Goal: Browse casually: Explore the website without a specific task or goal

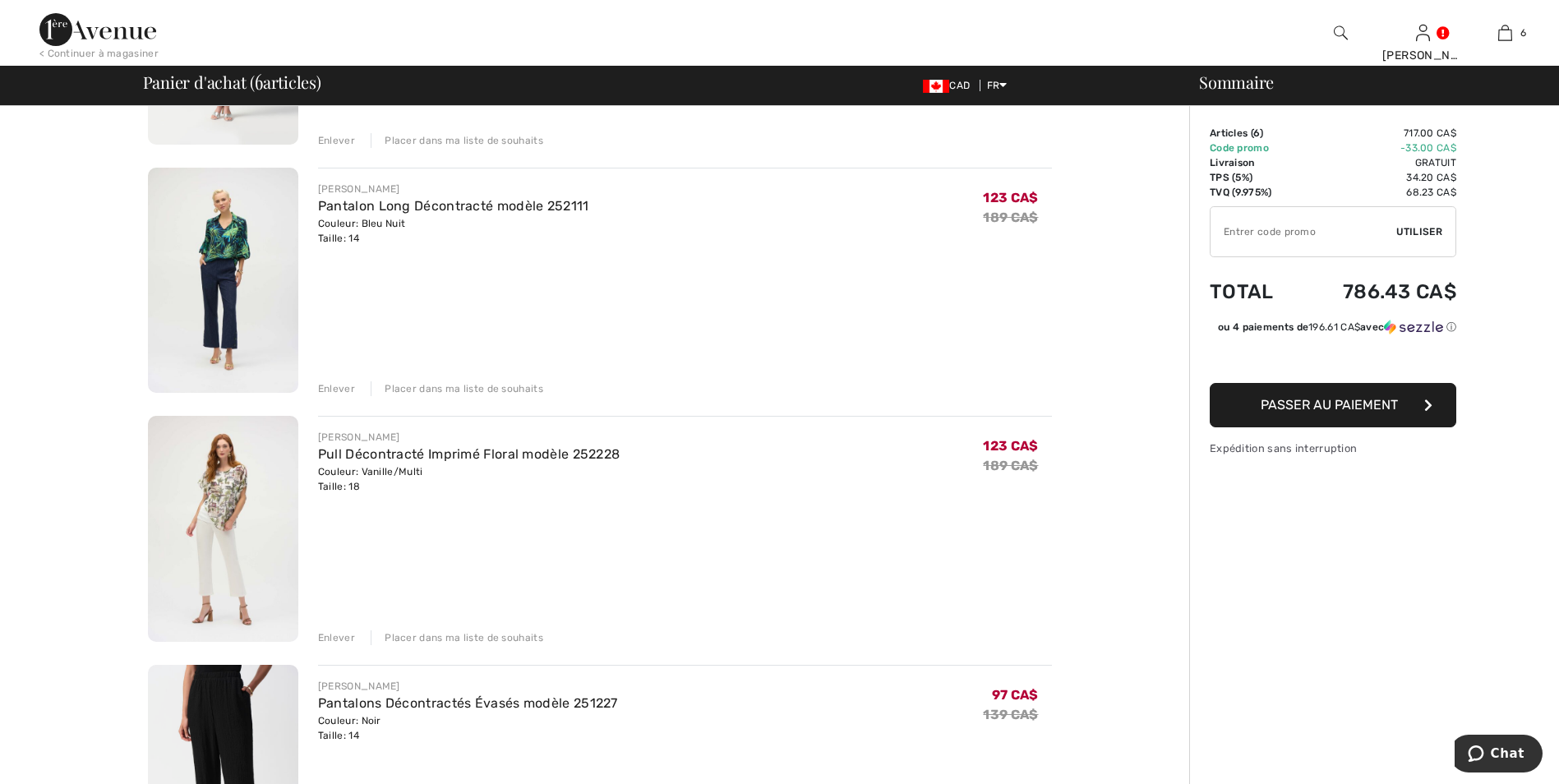
scroll to position [328, 0]
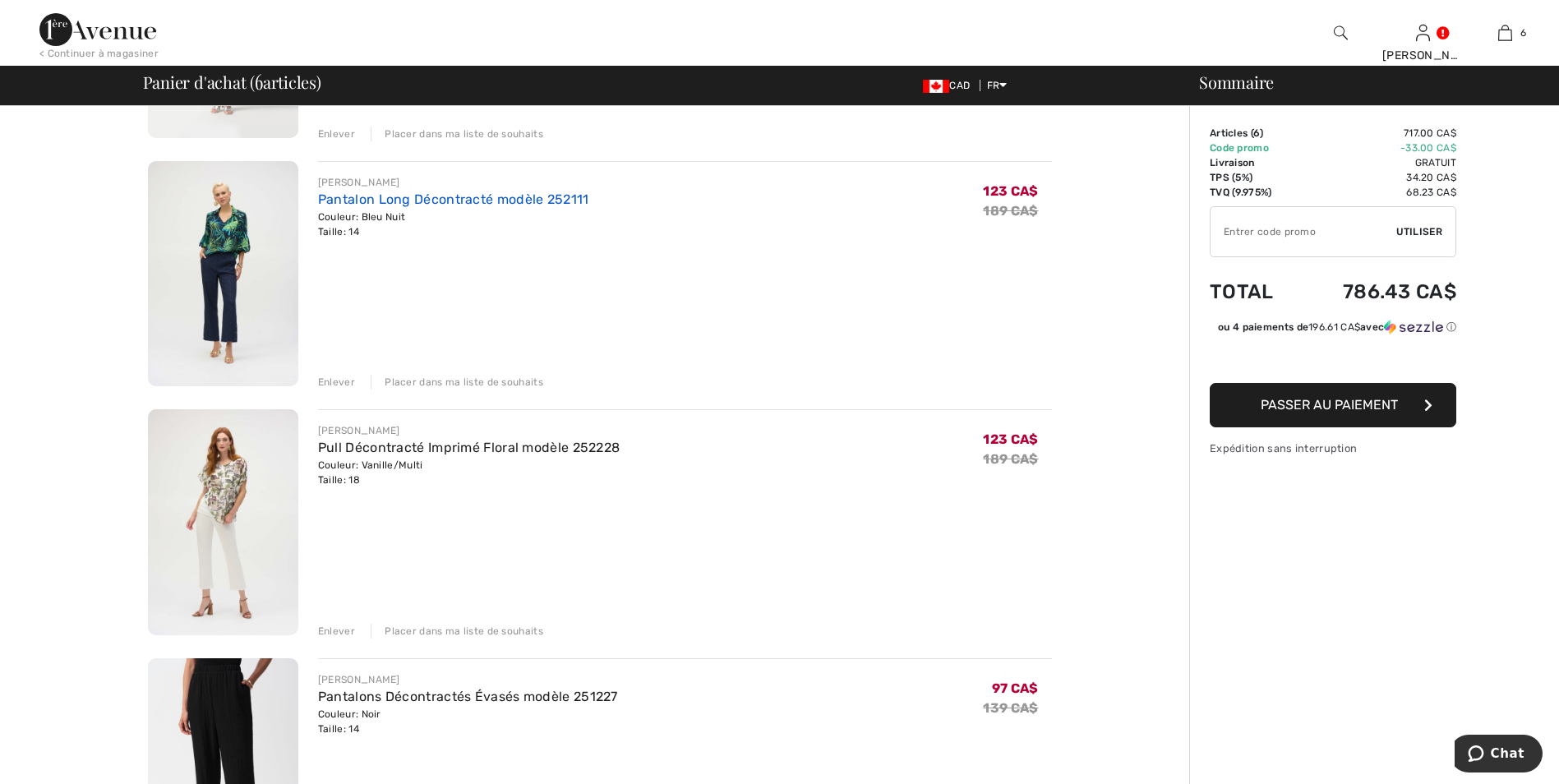
click at [397, 198] on link "Pantalon Long Décontracté modèle 252111" at bounding box center [454, 199] width 271 height 15
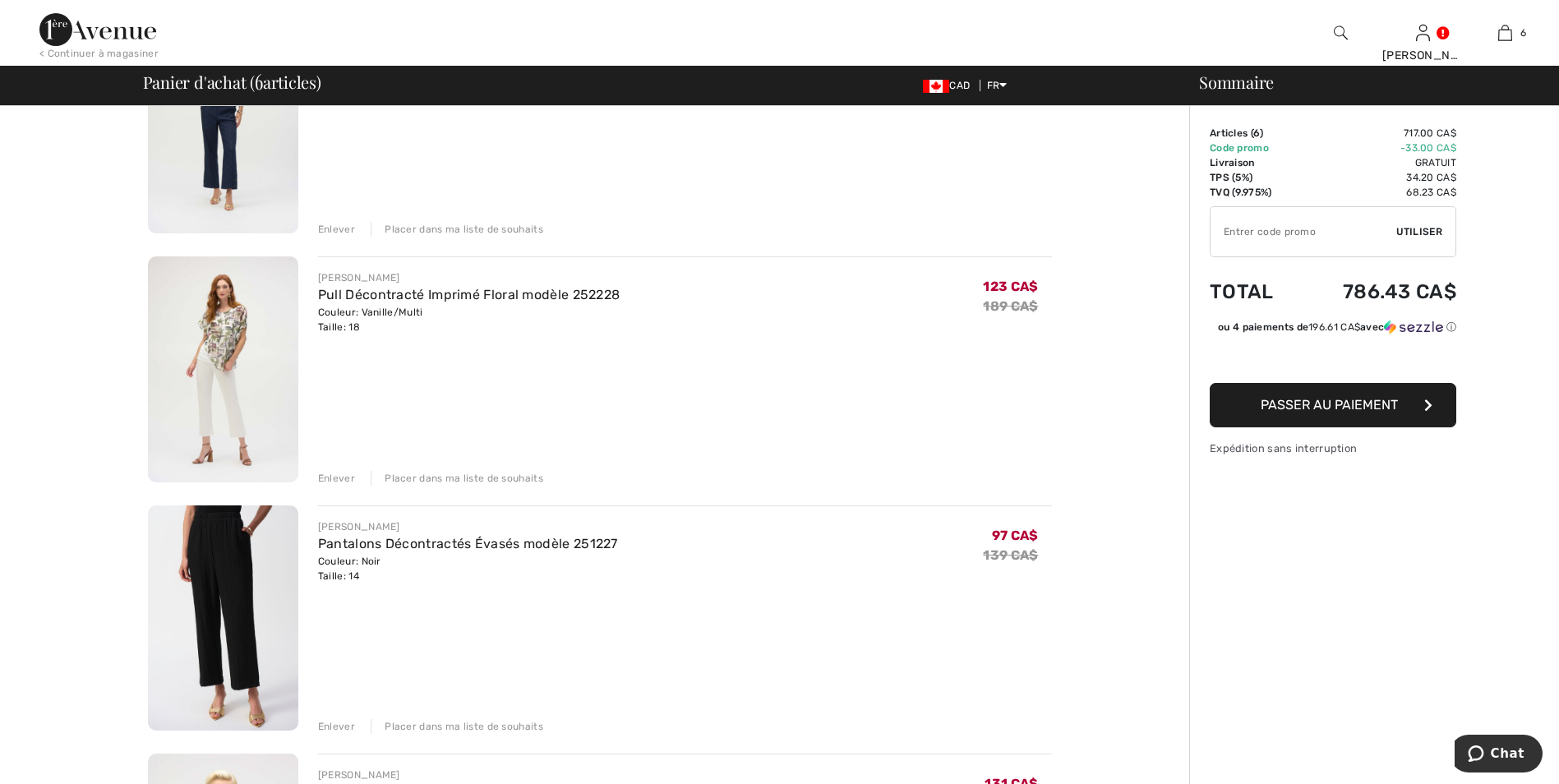
scroll to position [493, 0]
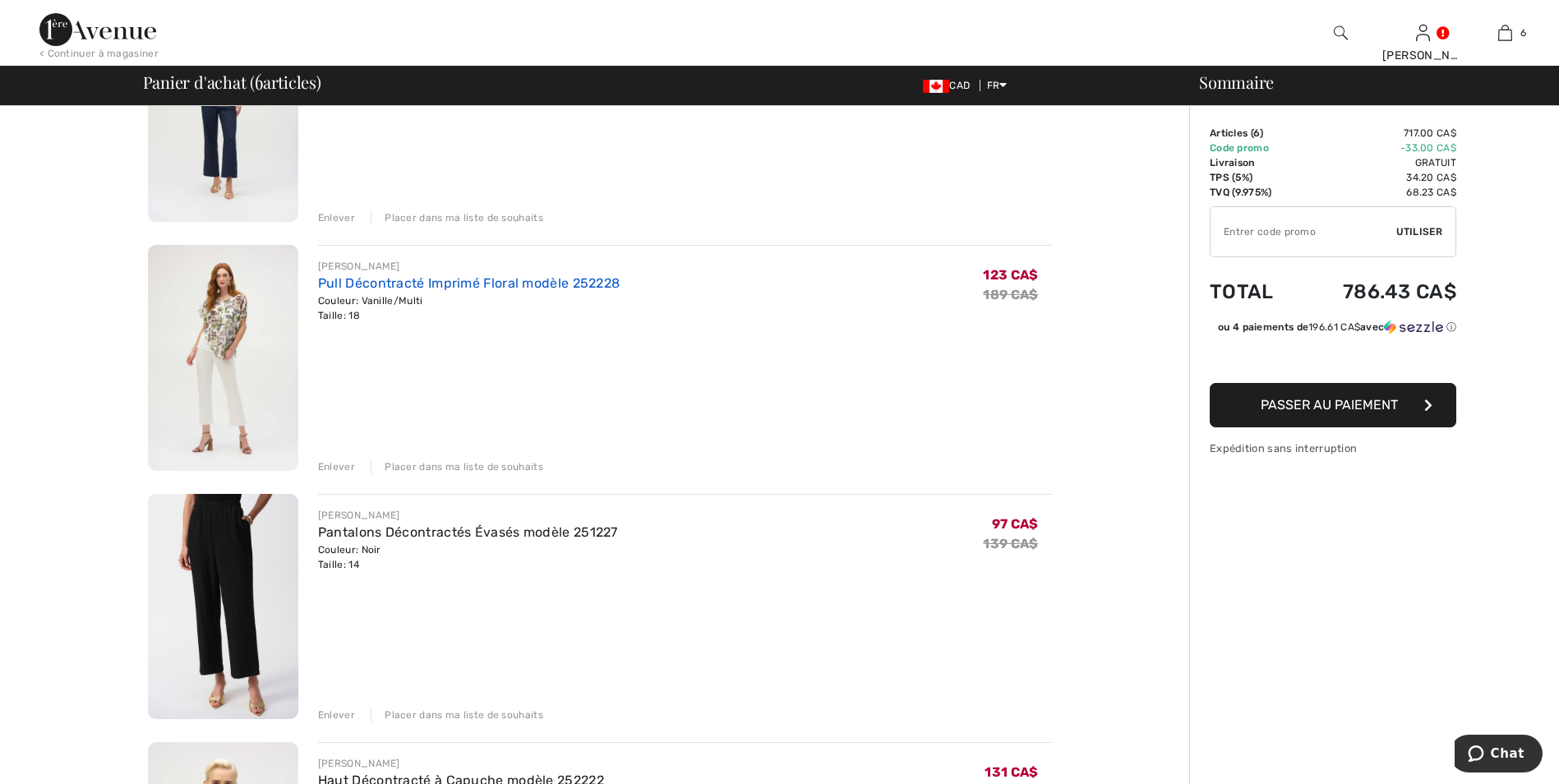
click at [425, 284] on link "Pull Décontracté Imprimé Floral modèle 252228" at bounding box center [470, 282] width 302 height 15
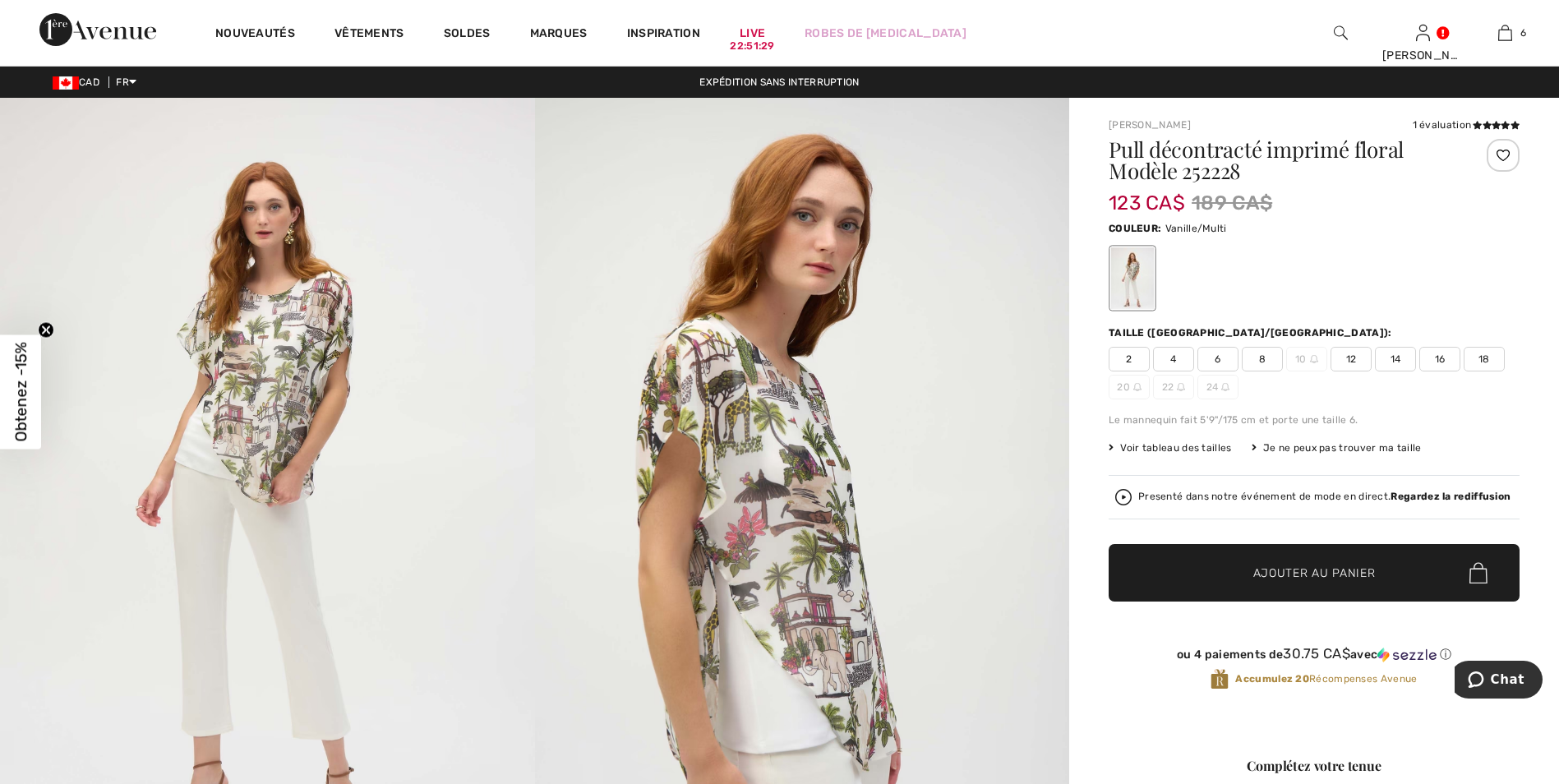
click at [1168, 446] on span "Voir tableau des tailles" at bounding box center [1170, 448] width 123 height 14
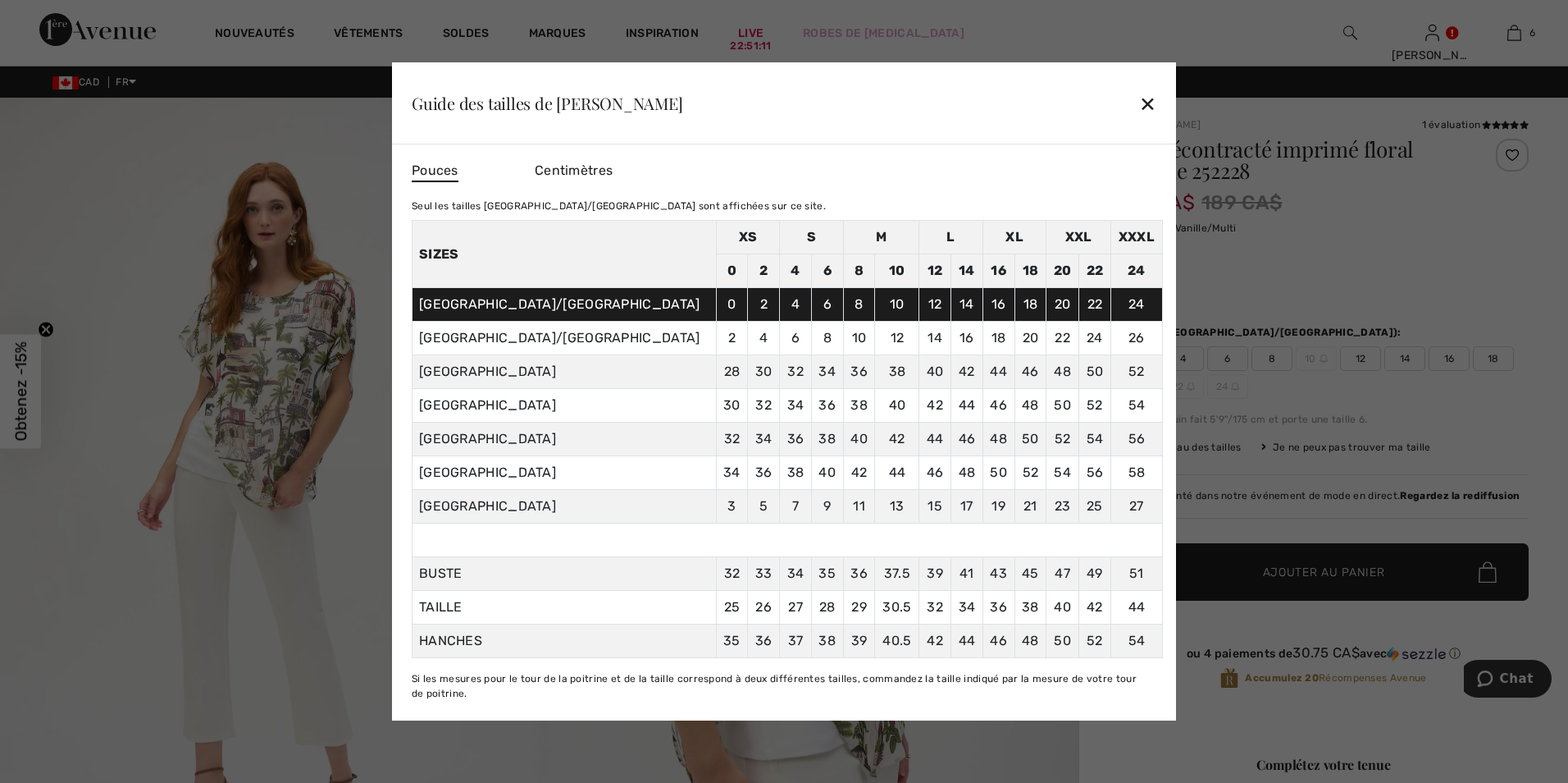
click at [339, 122] on div at bounding box center [784, 391] width 1568 height 783
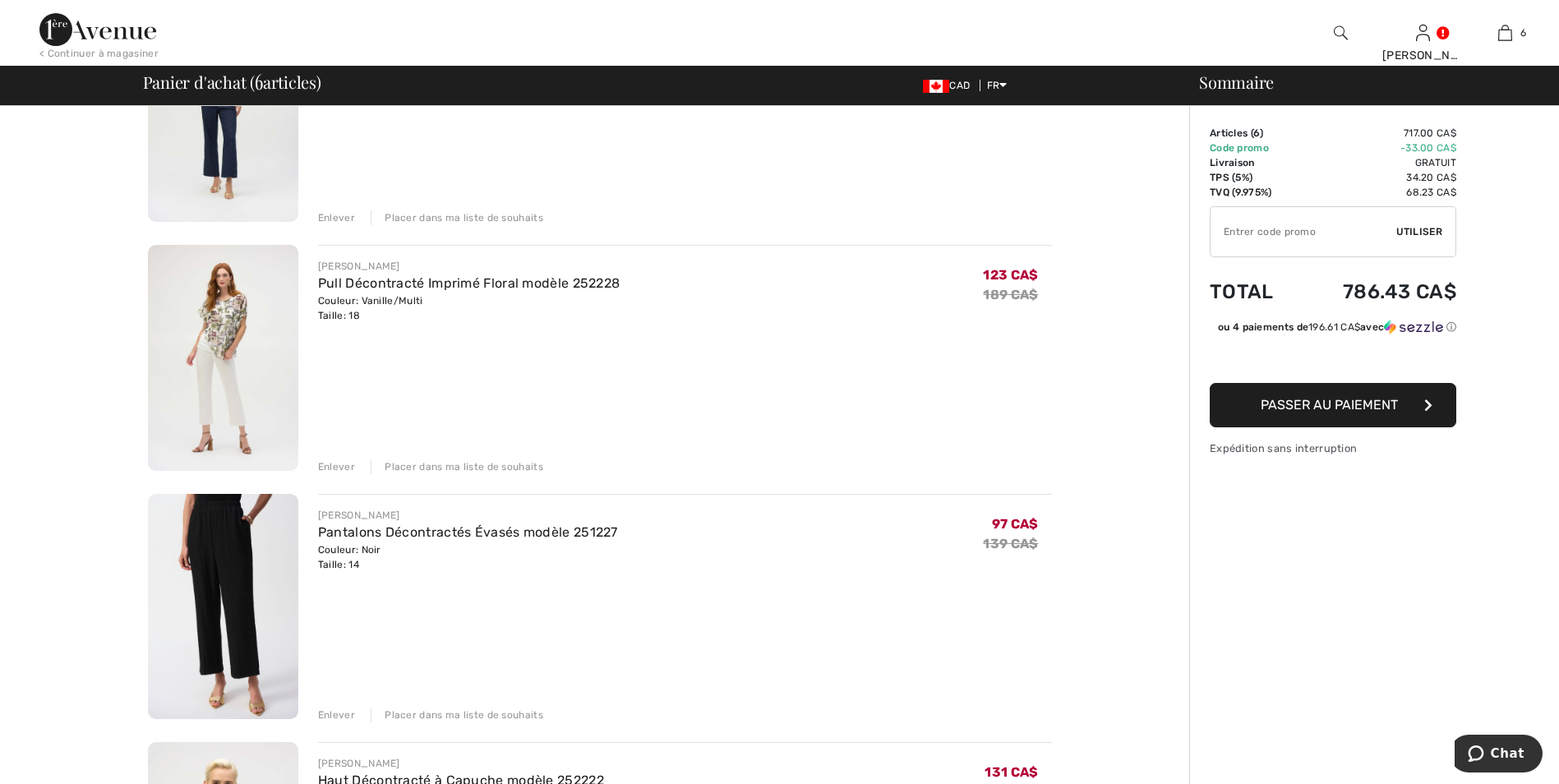
click at [338, 462] on div "Enlever" at bounding box center [337, 467] width 37 height 14
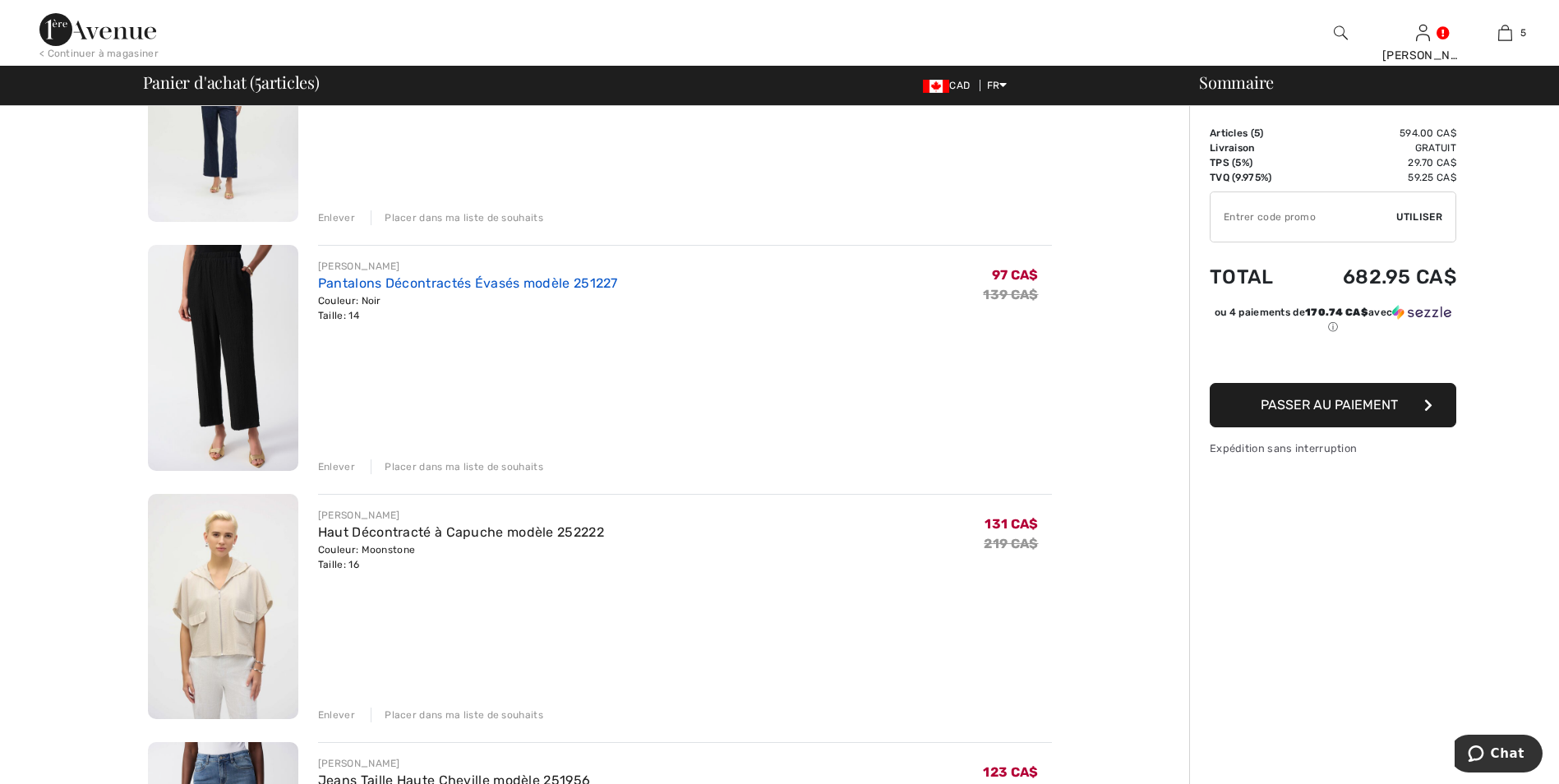
click at [463, 279] on link "Pantalons Décontractés Évasés modèle 251227" at bounding box center [469, 282] width 300 height 15
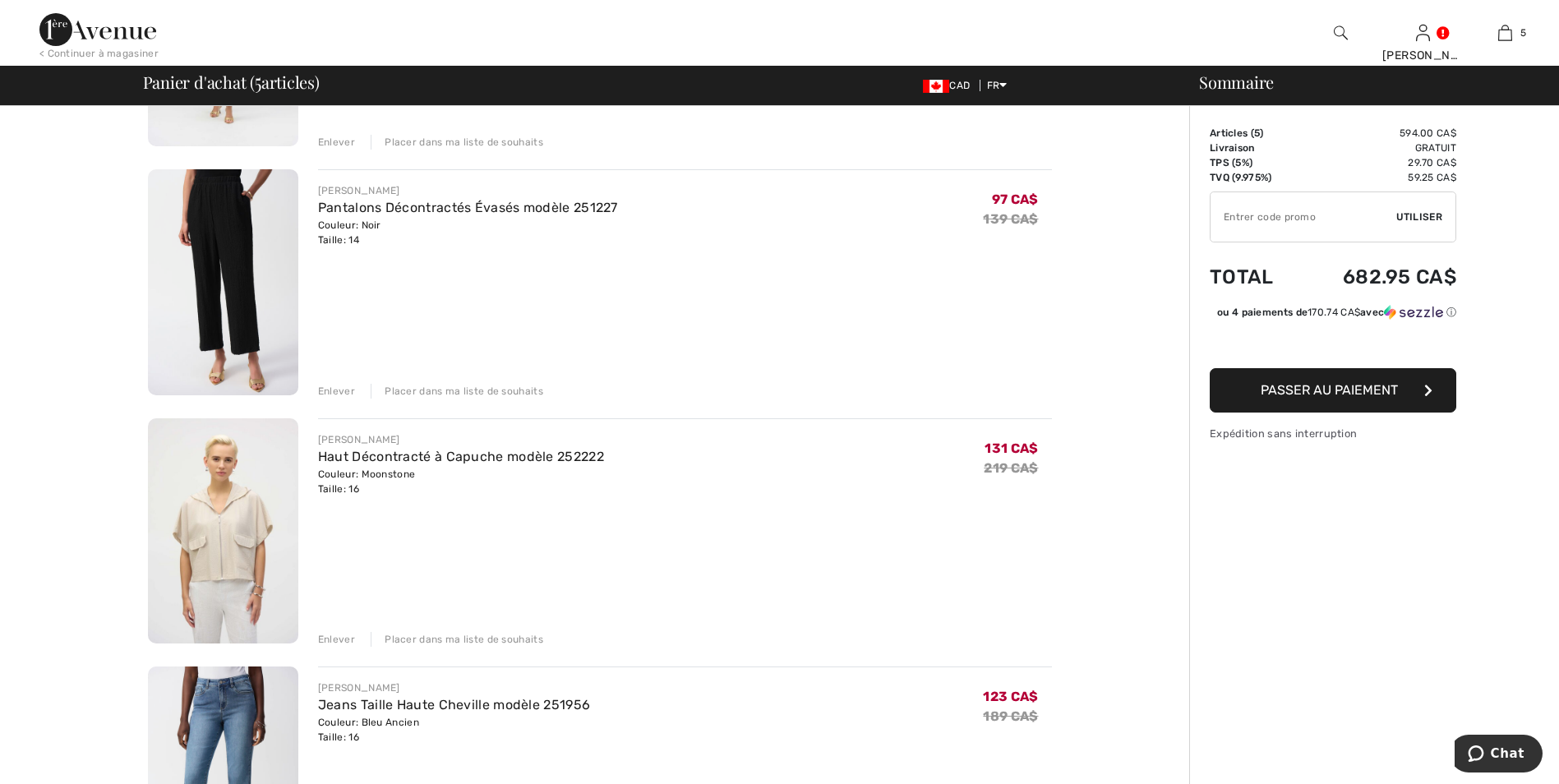
scroll to position [821, 0]
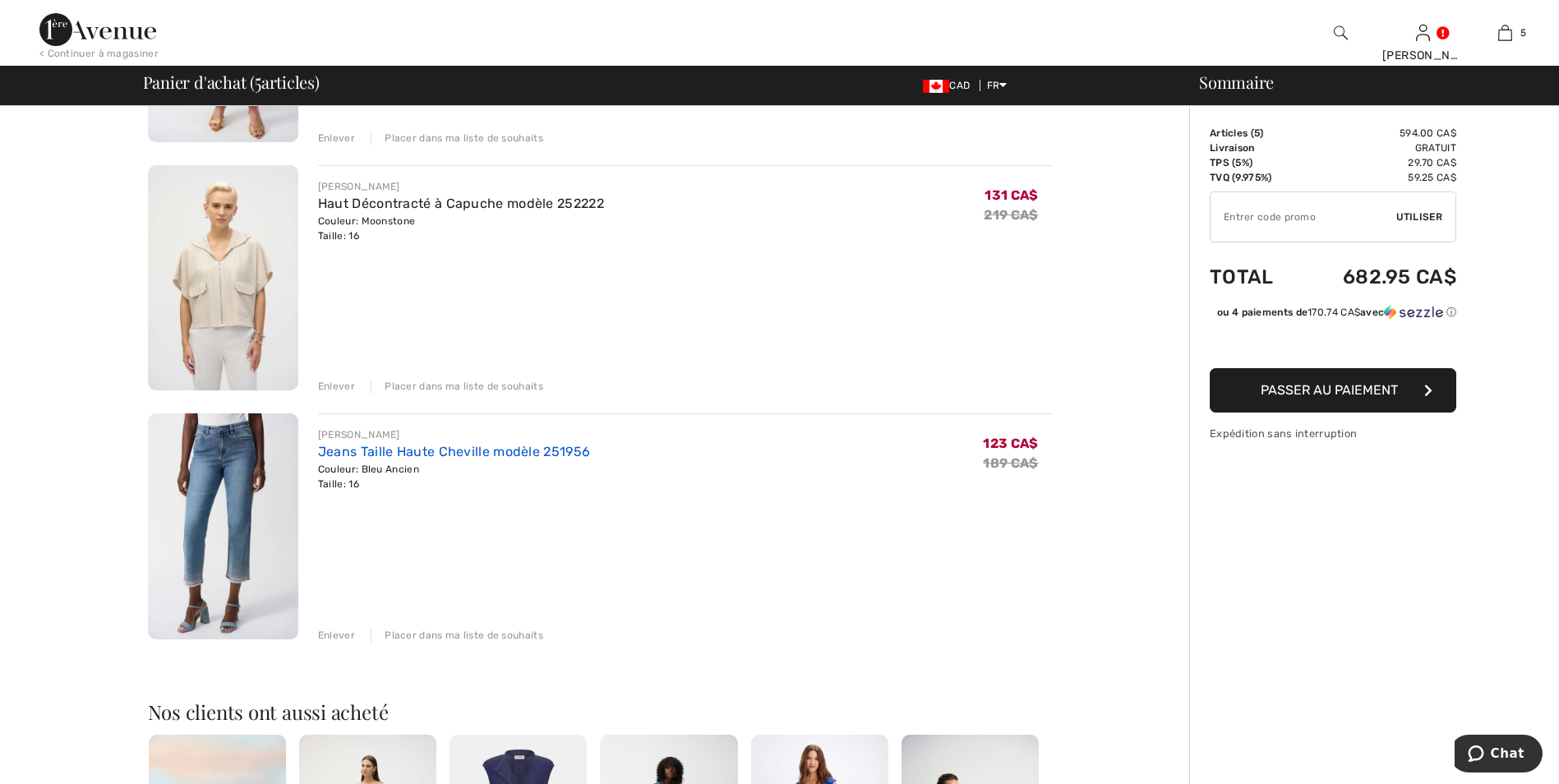
click at [390, 449] on link "Jeans Taille Haute Cheville modèle 251956" at bounding box center [454, 450] width 272 height 15
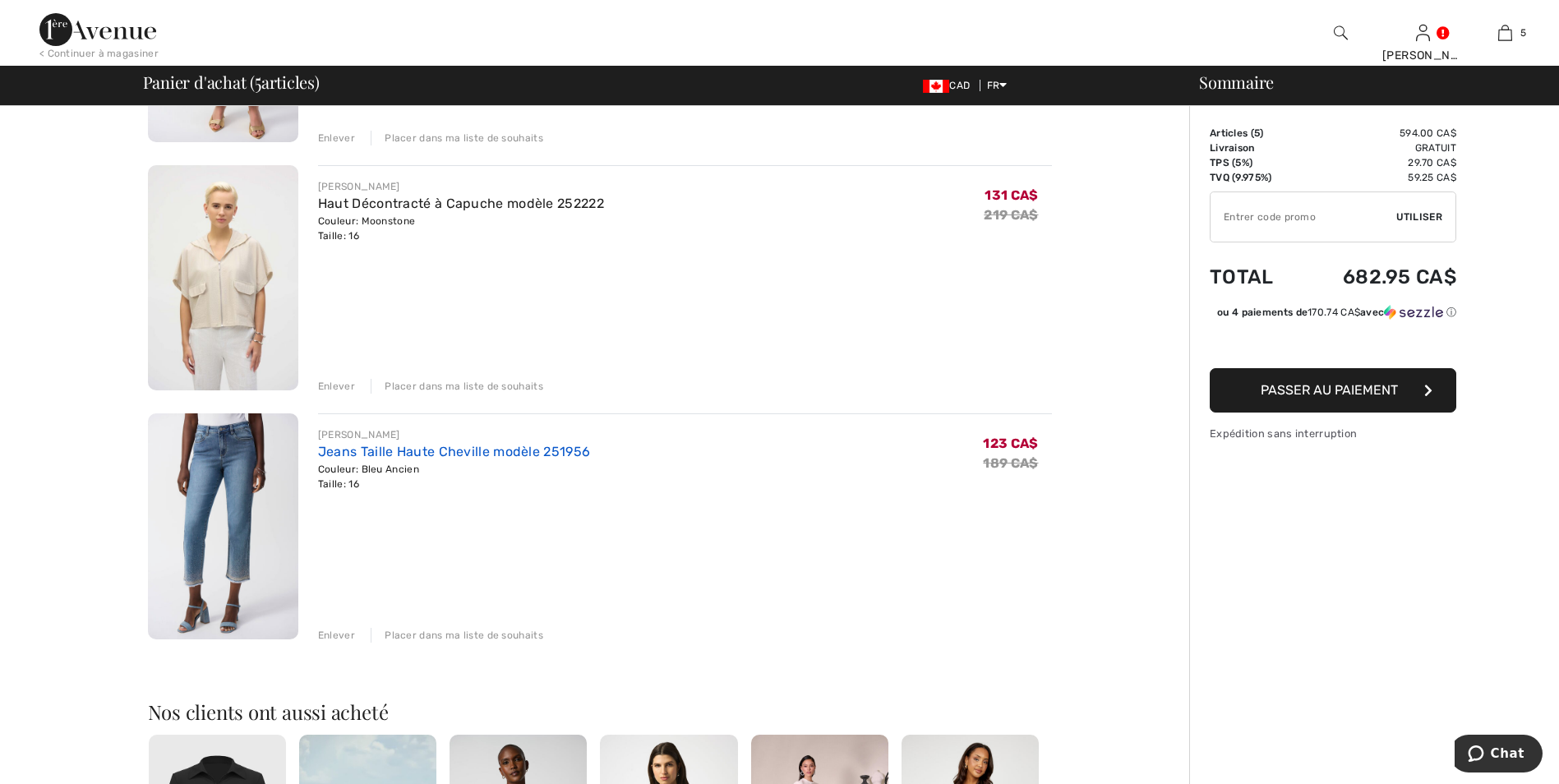
click at [408, 449] on link "Jeans Taille Haute Cheville modèle 251956" at bounding box center [454, 450] width 272 height 15
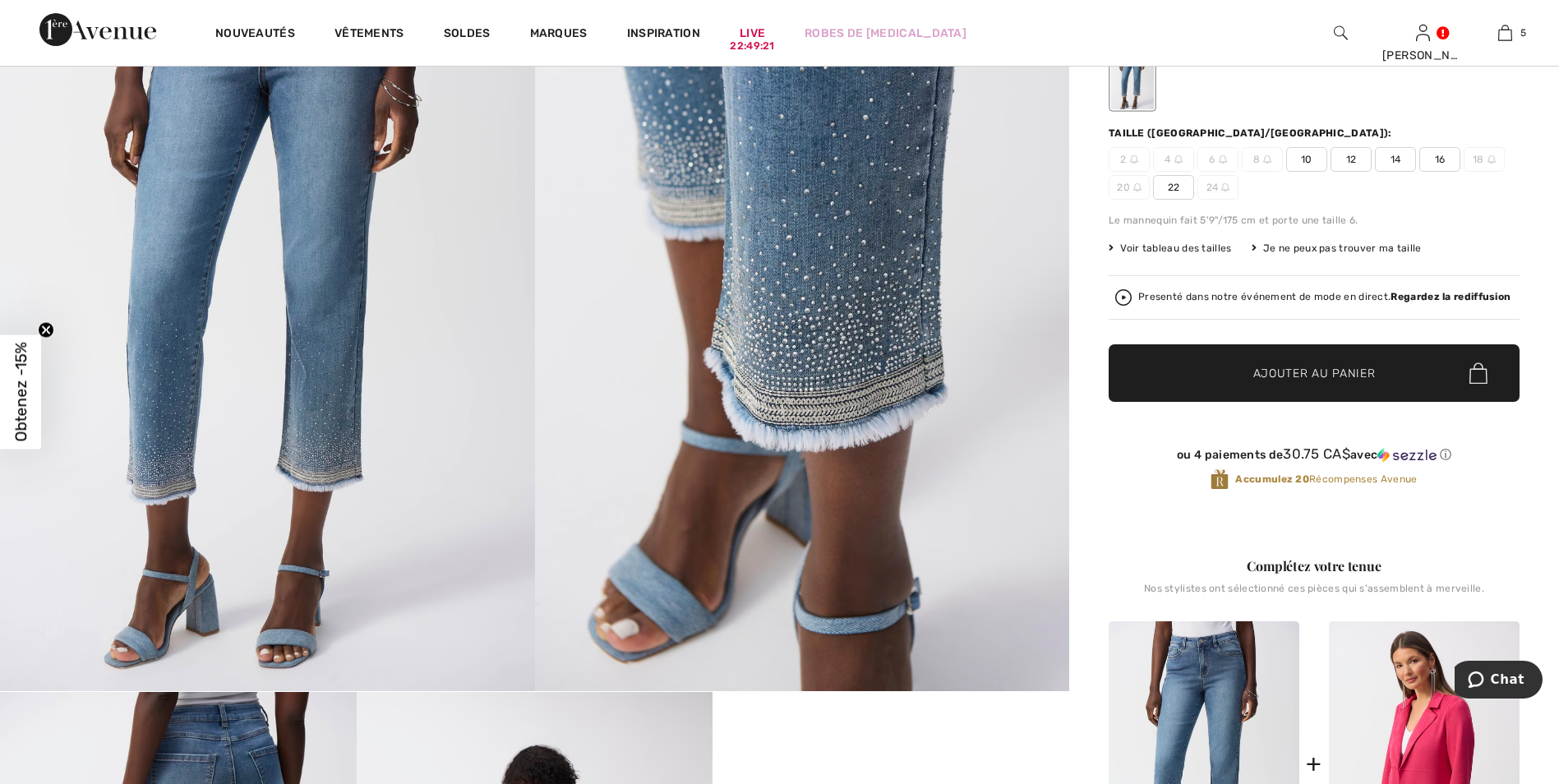
scroll to position [165, 0]
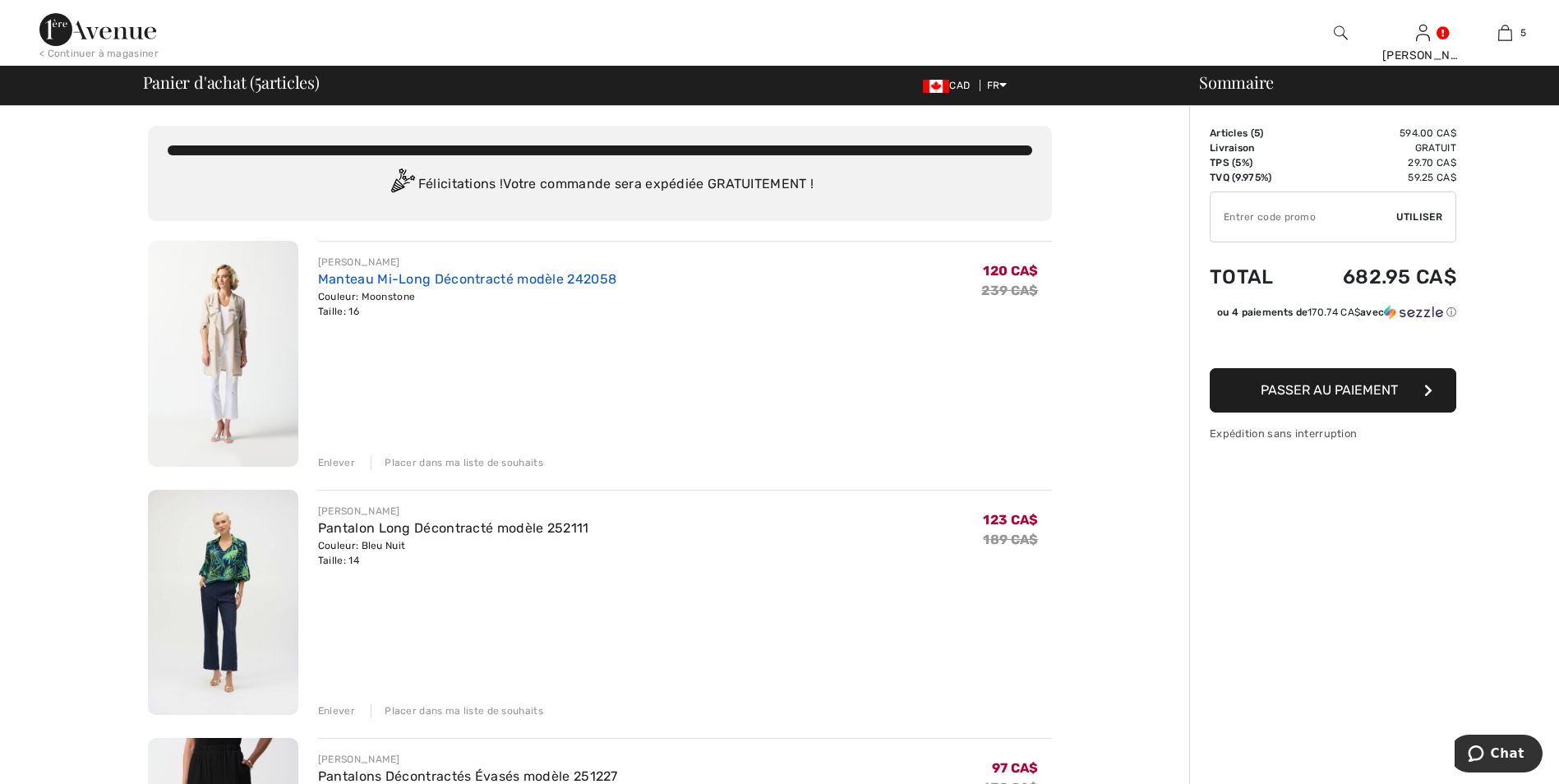
click at [371, 274] on link "Manteau Mi-Long Décontracté modèle 242058" at bounding box center [468, 279] width 299 height 15
click at [461, 524] on link "Pantalon Long Décontracté modèle 252111" at bounding box center [454, 527] width 271 height 15
